Goal: Contribute content: Contribute content

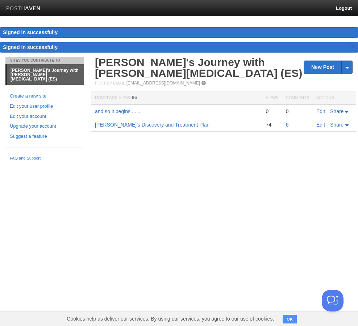
click at [202, 112] on td "and so it begins ......." at bounding box center [176, 111] width 171 height 14
click at [321, 111] on link "Edit" at bounding box center [321, 111] width 9 height 6
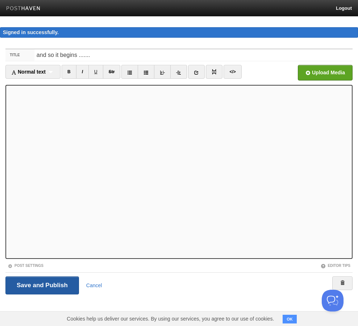
click at [54, 284] on input "Save and Publish" at bounding box center [42, 285] width 74 height 18
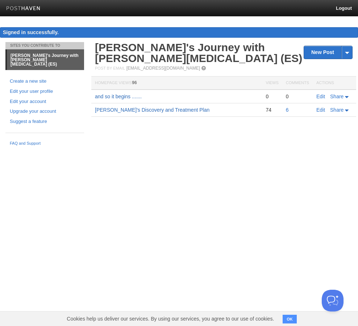
click at [130, 112] on link "[PERSON_NAME]'s Discovery and Treatment Plan" at bounding box center [152, 110] width 115 height 6
click at [146, 94] on td "and so it begins ......." at bounding box center [176, 97] width 171 height 14
click at [102, 92] on td "and so it begins ......." at bounding box center [176, 97] width 171 height 14
click at [102, 96] on link "and so it begins ......." at bounding box center [118, 97] width 47 height 6
